Goal: Task Accomplishment & Management: Complete application form

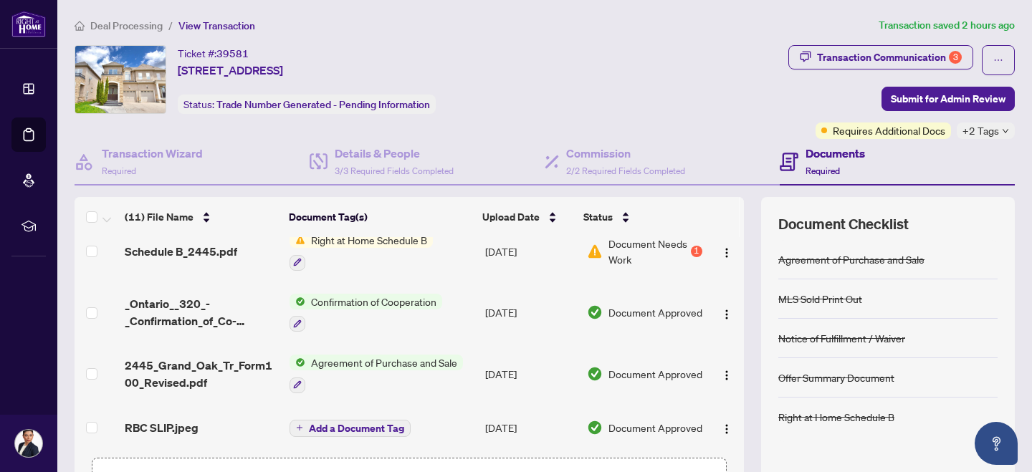
scroll to position [150, 0]
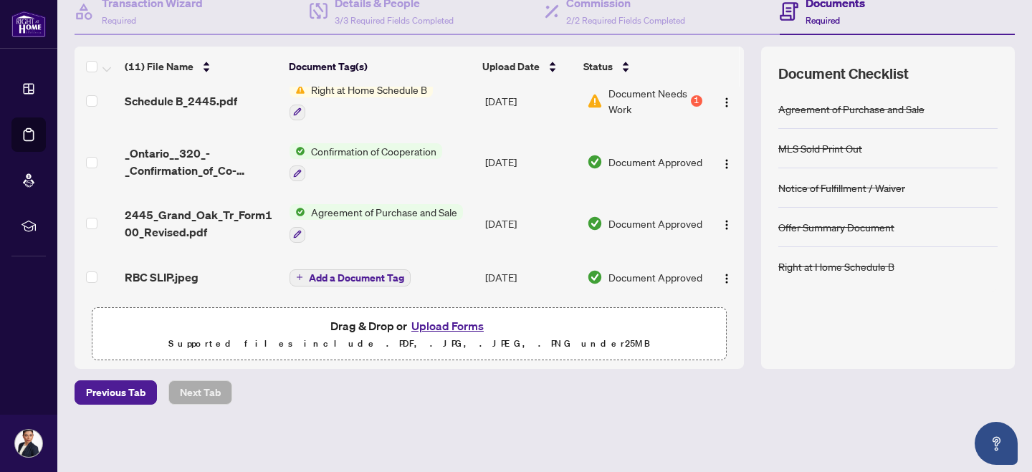
click at [449, 327] on div "Drag & Drop or Upload Forms Supported files include .PDF, .JPG, .JPEG, .PNG und…" at bounding box center [409, 335] width 616 height 36
click at [457, 330] on button "Upload Forms" at bounding box center [447, 326] width 81 height 19
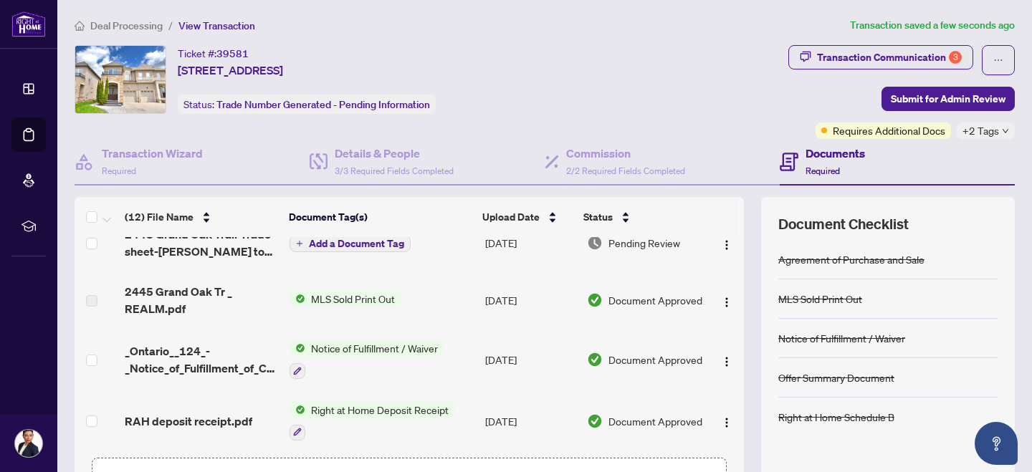
scroll to position [0, 0]
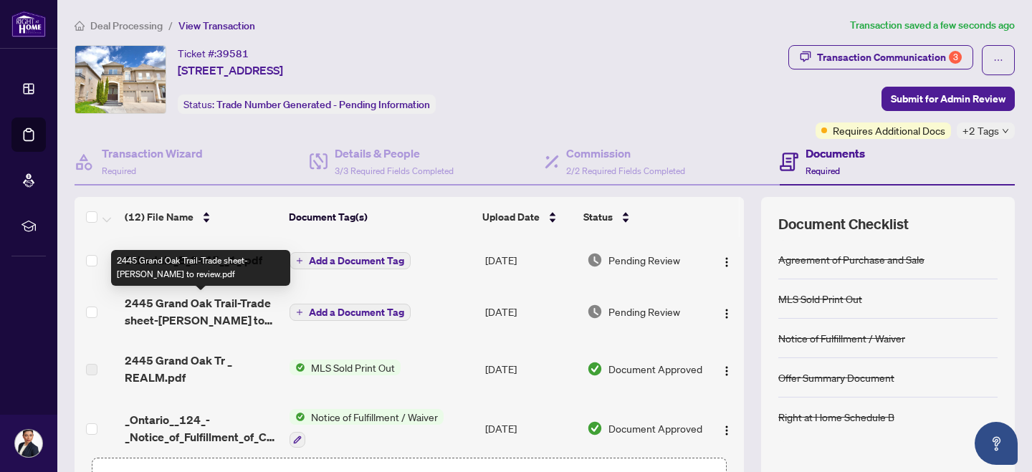
click at [159, 309] on span "2445 Grand Oak Trail-Trade sheet-[PERSON_NAME] to review.pdf" at bounding box center [201, 312] width 153 height 34
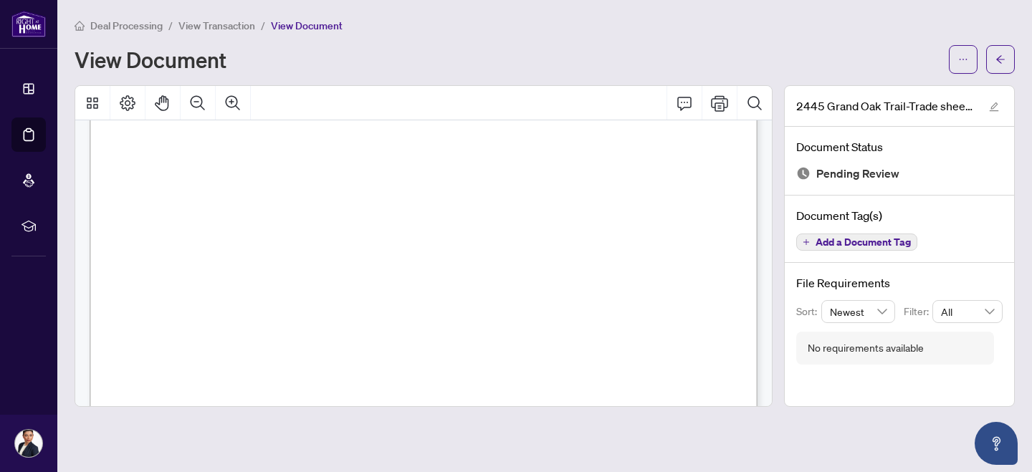
scroll to position [481, 0]
click at [972, 72] on button "button" at bounding box center [963, 59] width 29 height 29
click at [891, 93] on span "Download" at bounding box center [911, 91] width 109 height 16
click at [997, 58] on icon "arrow-left" at bounding box center [1000, 59] width 9 height 8
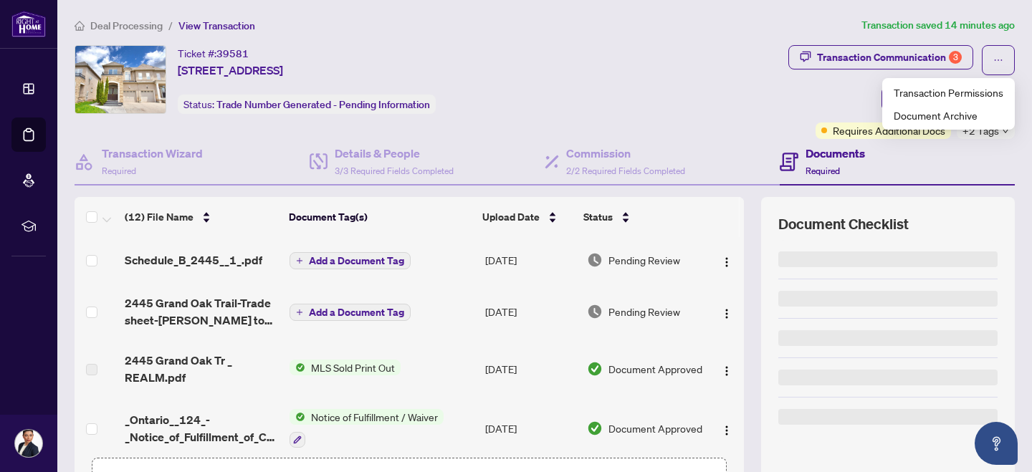
scroll to position [116, 0]
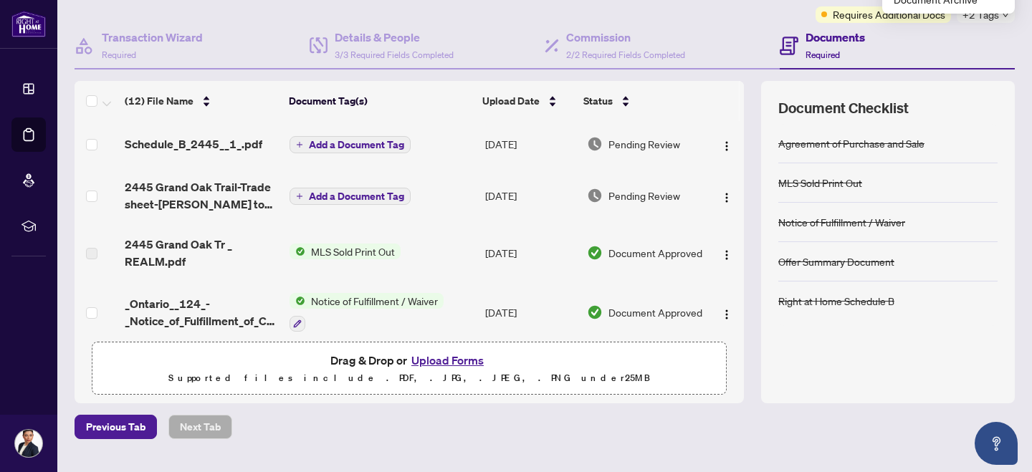
click at [452, 360] on button "Upload Forms" at bounding box center [447, 360] width 81 height 19
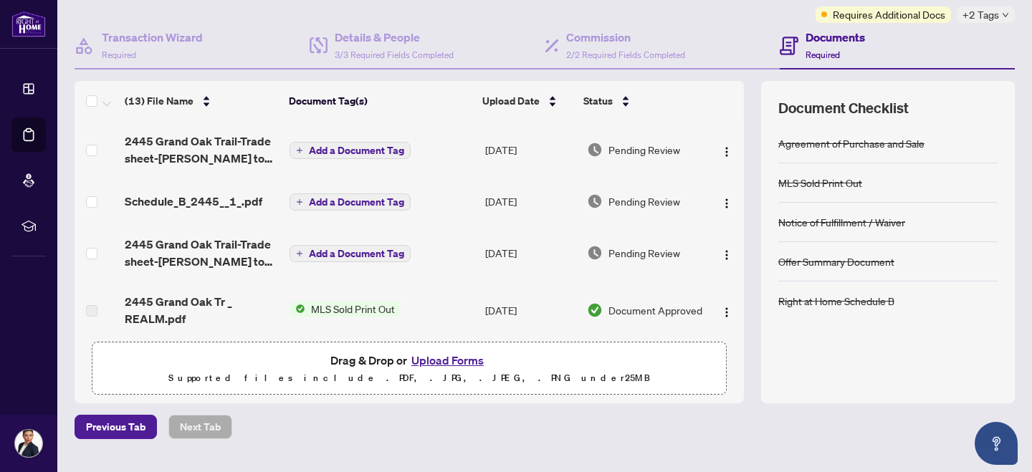
scroll to position [0, 0]
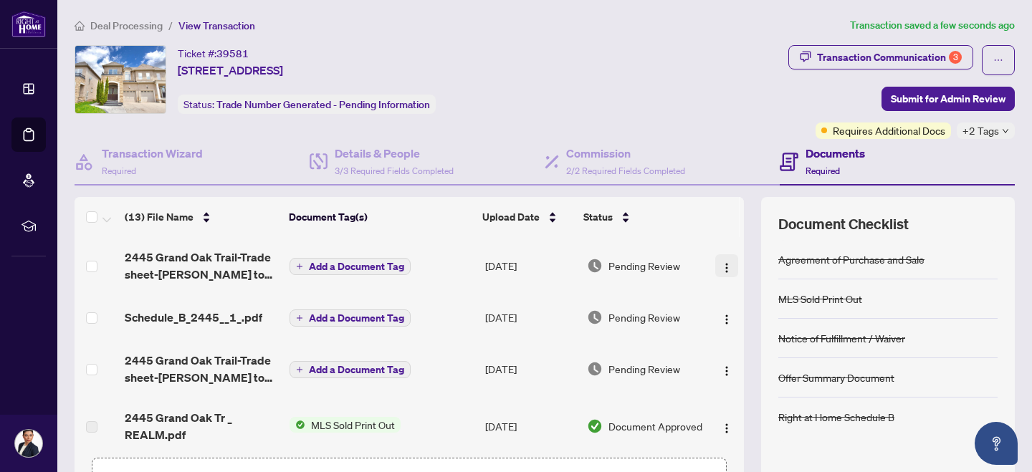
click at [725, 267] on img "button" at bounding box center [726, 267] width 11 height 11
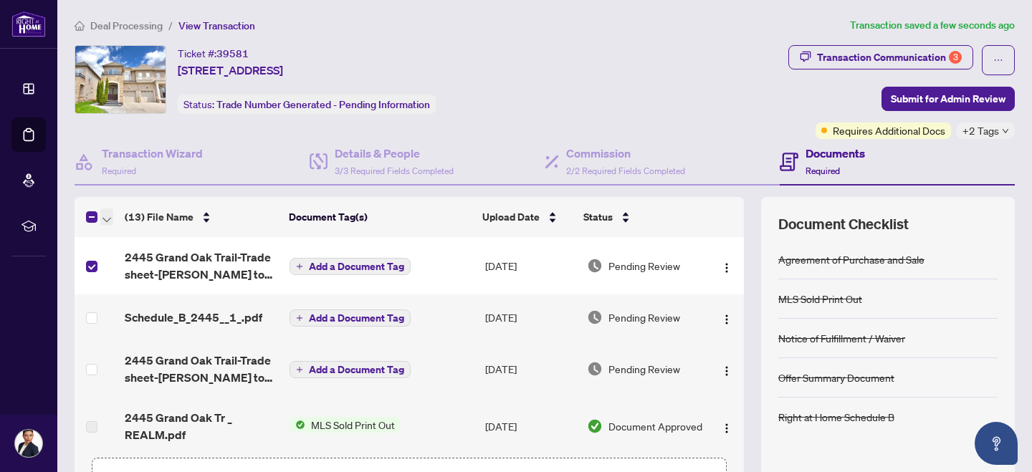
click at [104, 223] on span "button" at bounding box center [106, 217] width 9 height 16
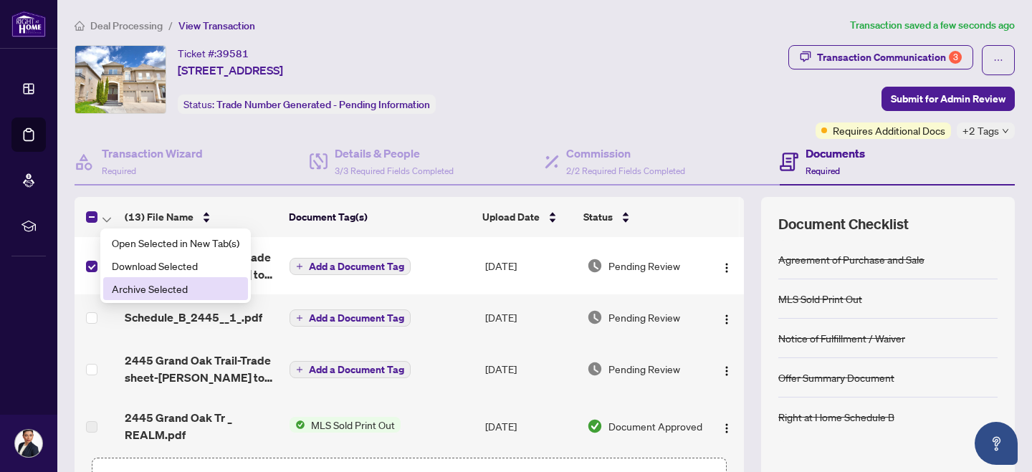
click at [135, 290] on span "Archive Selected" at bounding box center [176, 289] width 128 height 16
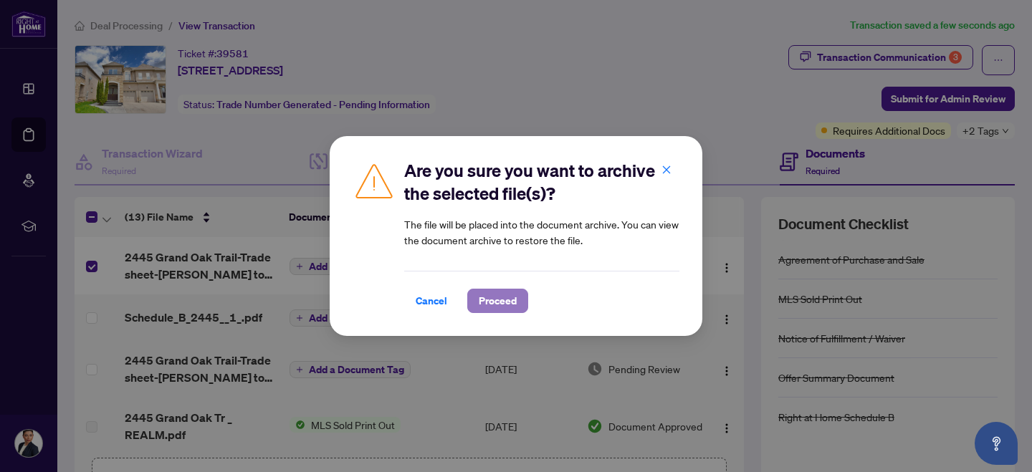
click at [490, 294] on span "Proceed" at bounding box center [498, 300] width 38 height 23
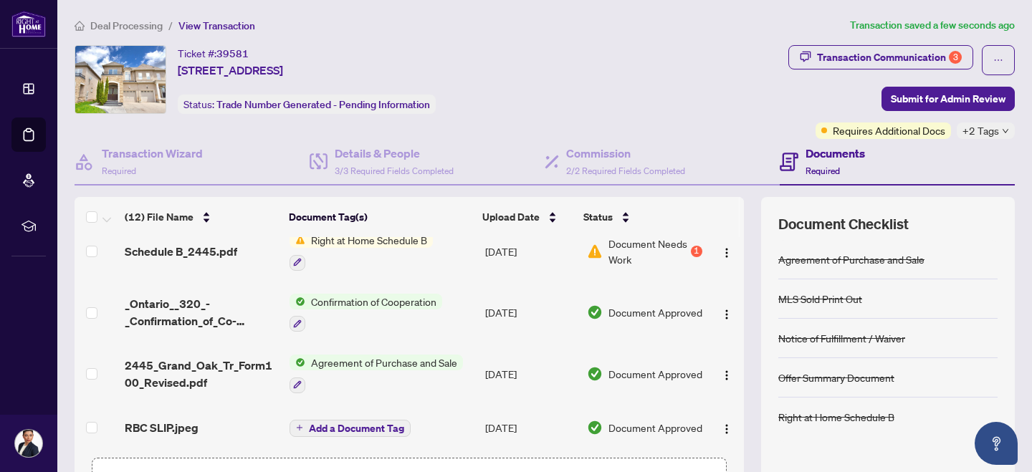
scroll to position [150, 0]
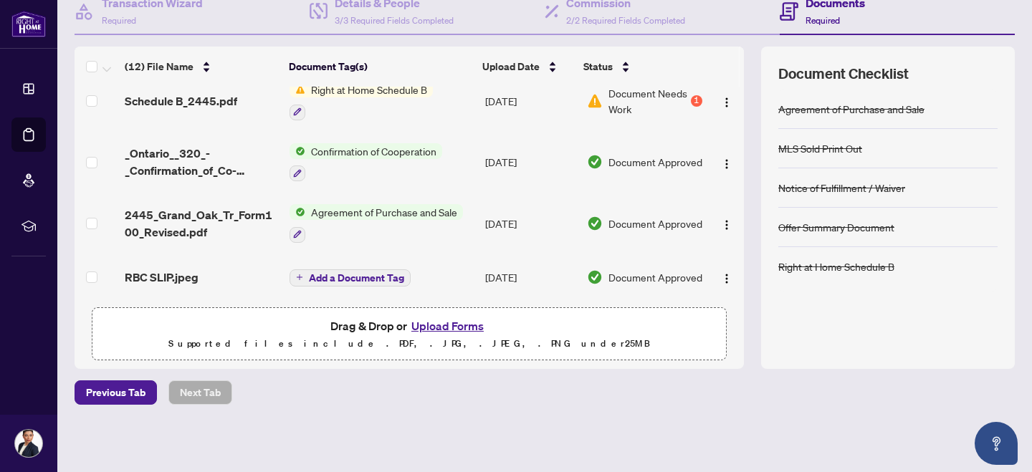
click at [436, 320] on button "Upload Forms" at bounding box center [447, 326] width 81 height 19
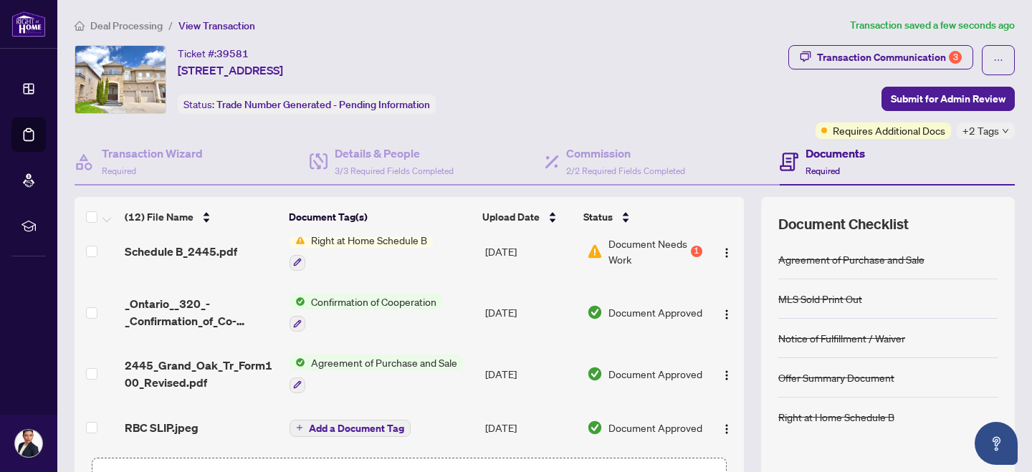
scroll to position [0, 0]
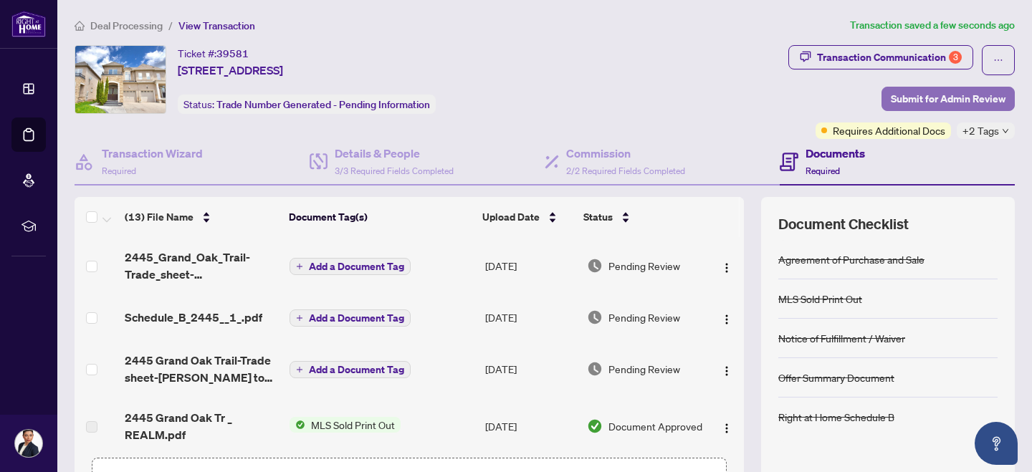
click at [949, 98] on span "Submit for Admin Review" at bounding box center [948, 98] width 115 height 23
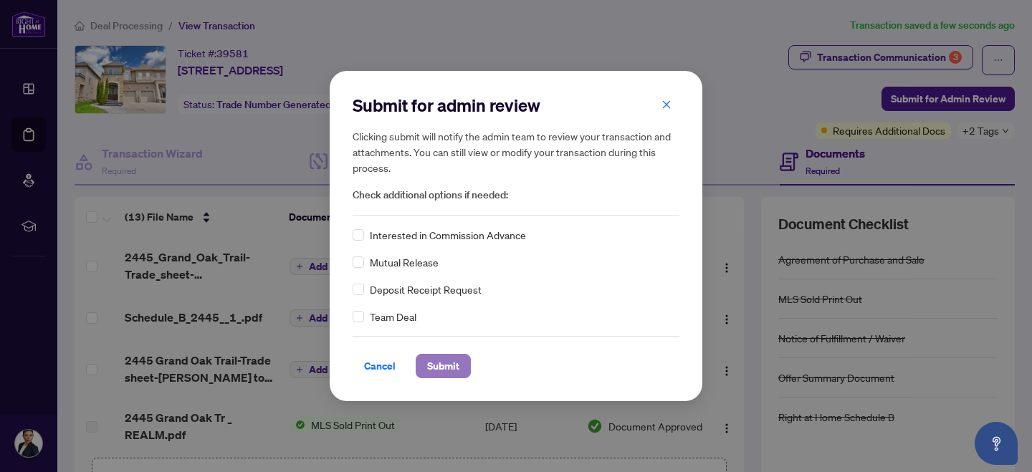
click at [427, 363] on span "Submit" at bounding box center [443, 366] width 32 height 23
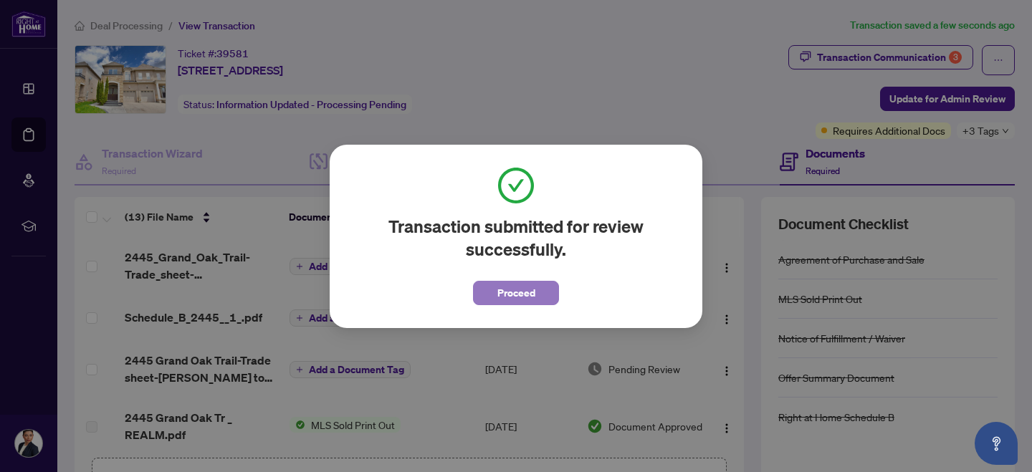
click at [496, 292] on button "Proceed" at bounding box center [516, 293] width 86 height 24
